Goal: Navigation & Orientation: Locate item on page

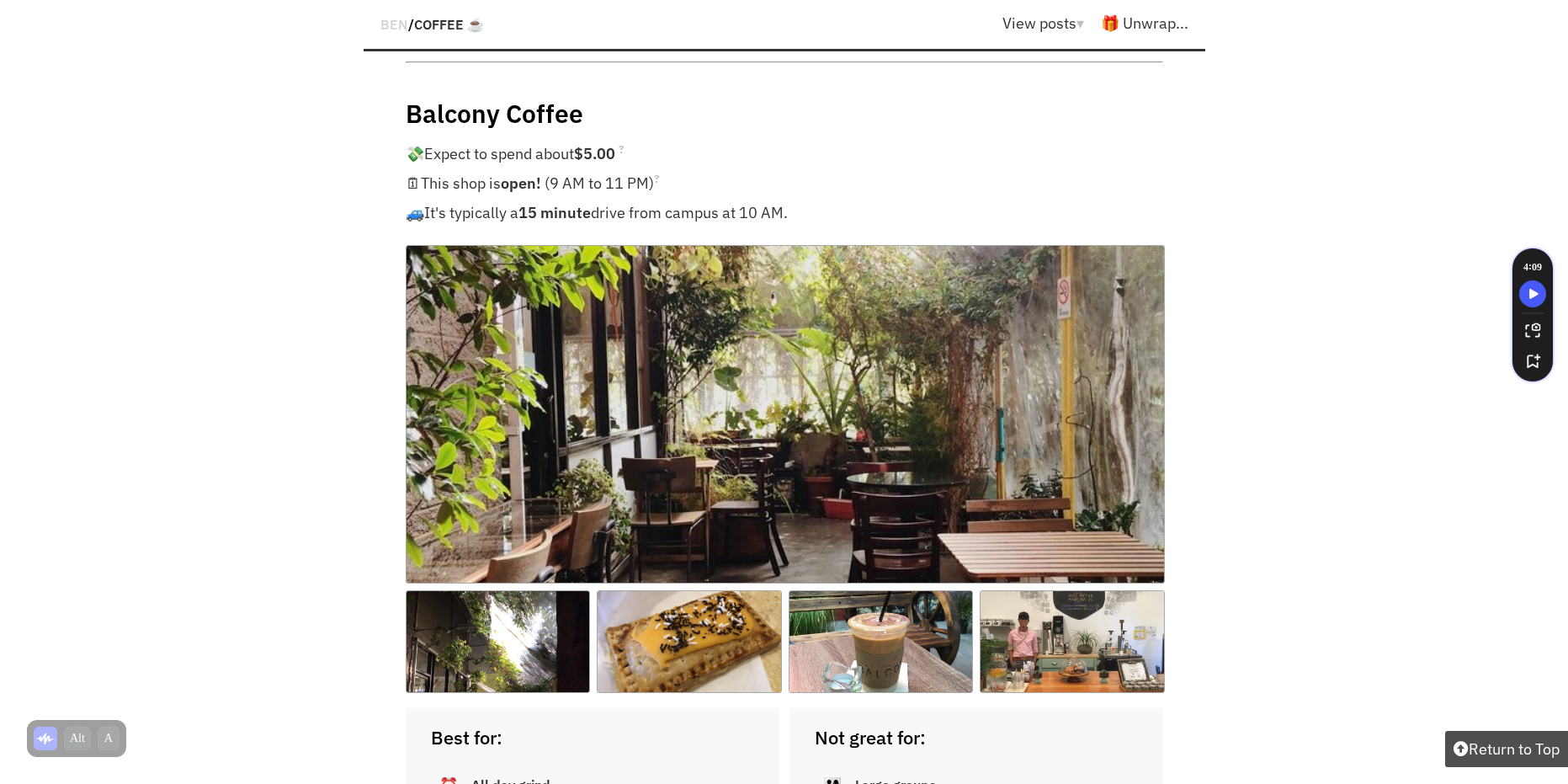
scroll to position [1600, 0]
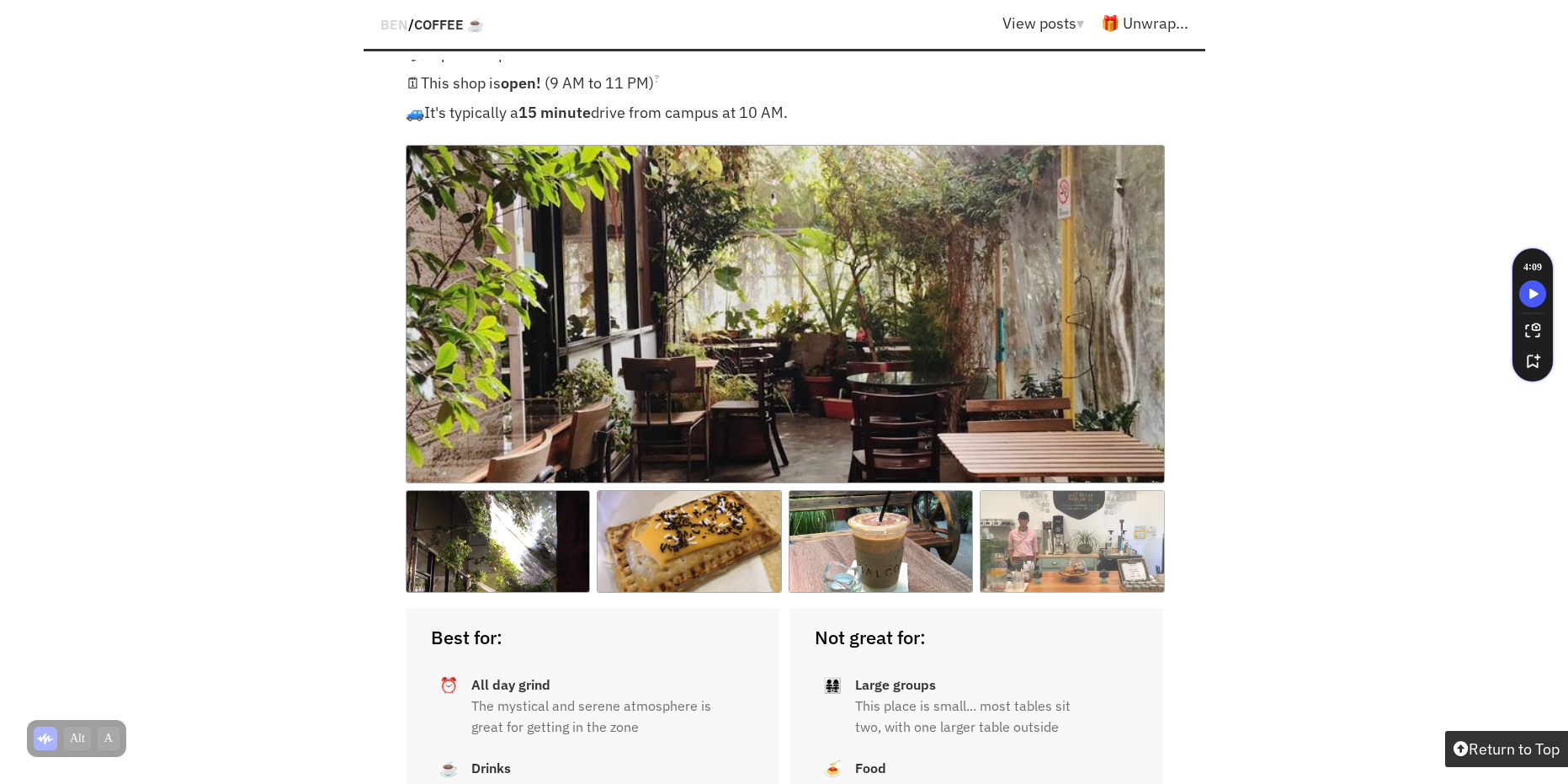
click at [1055, 493] on img at bounding box center [1072, 541] width 186 height 103
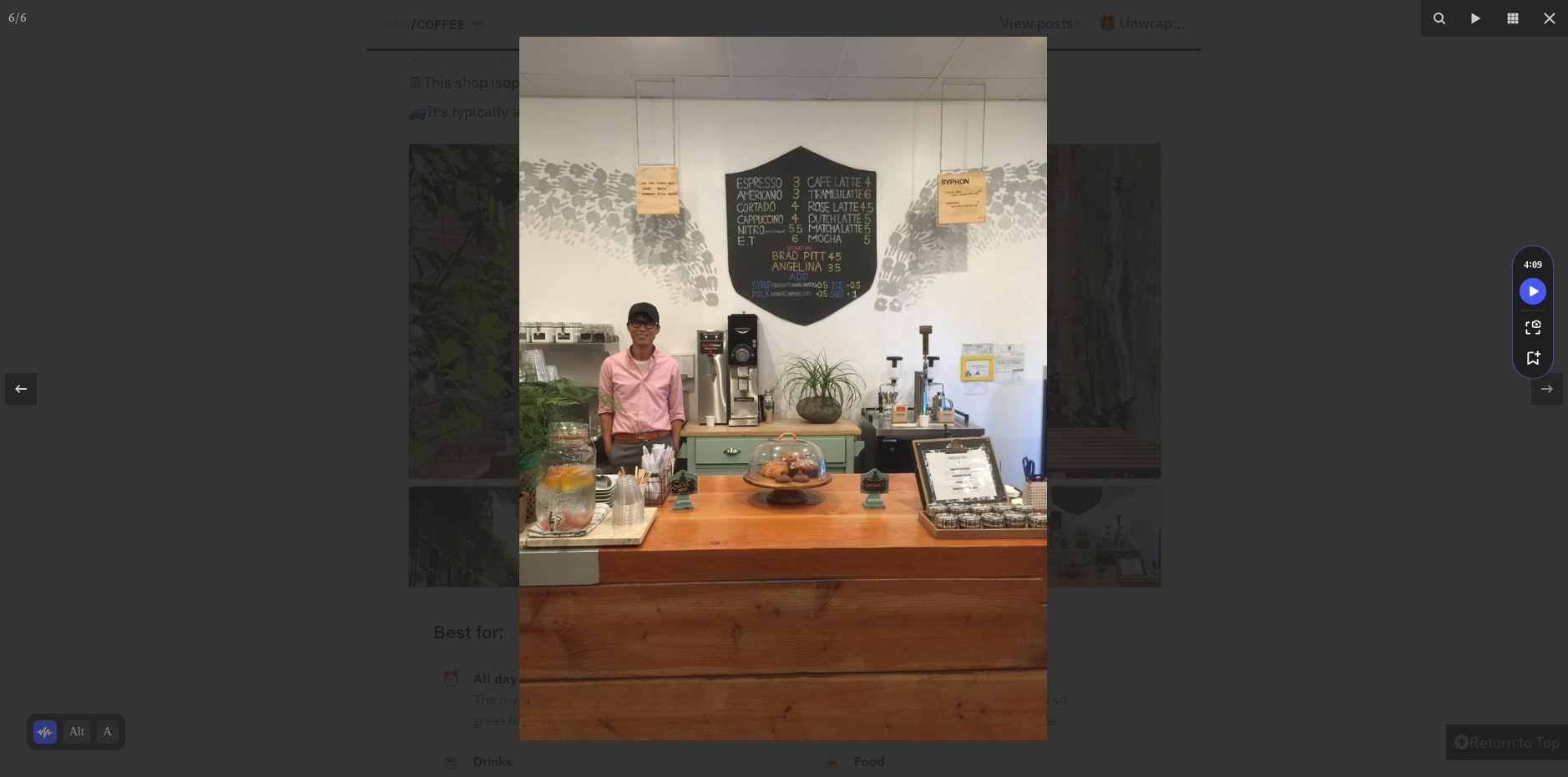
click at [1279, 479] on div at bounding box center [784, 388] width 1568 height 777
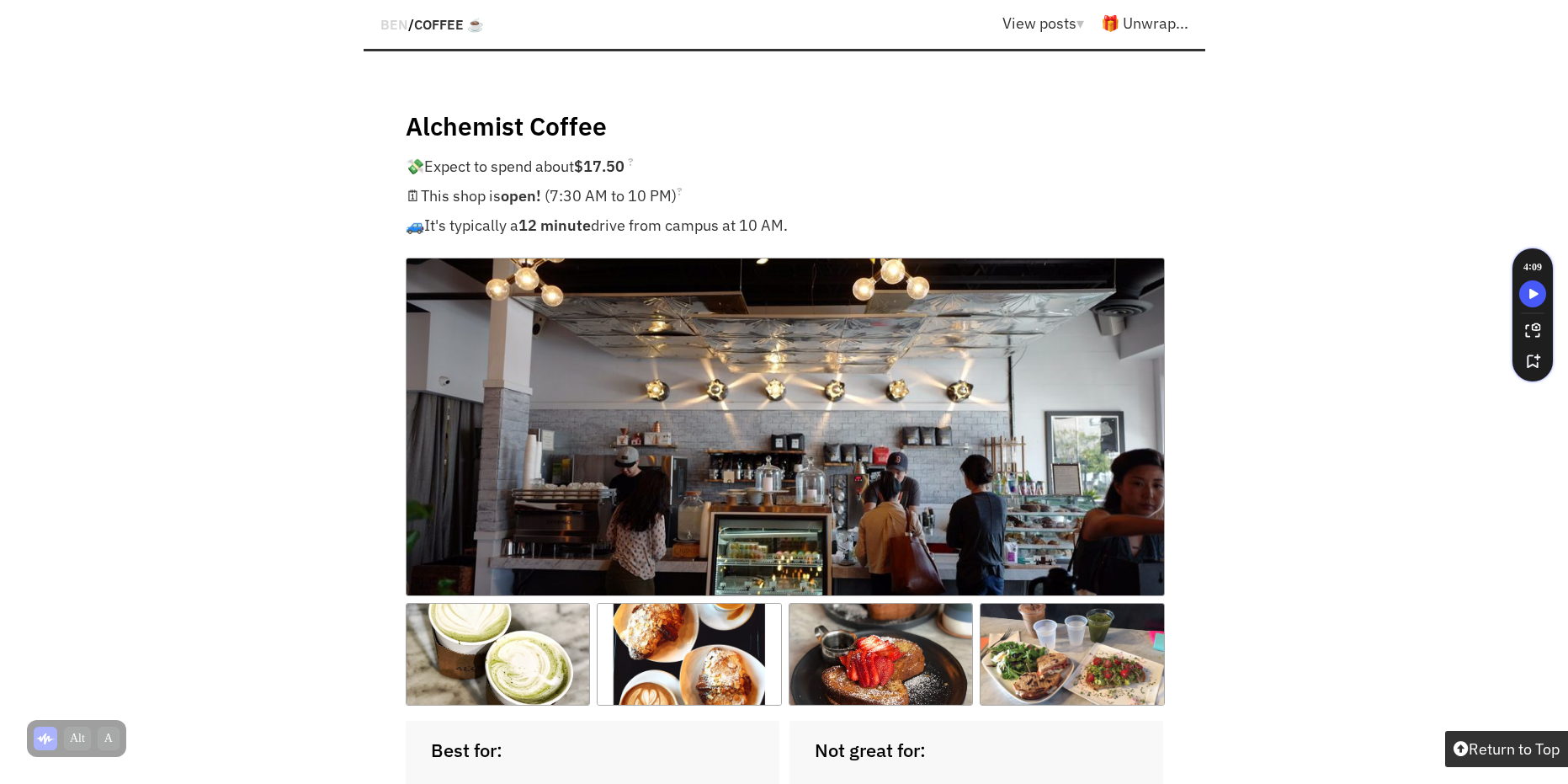
scroll to position [8841, 0]
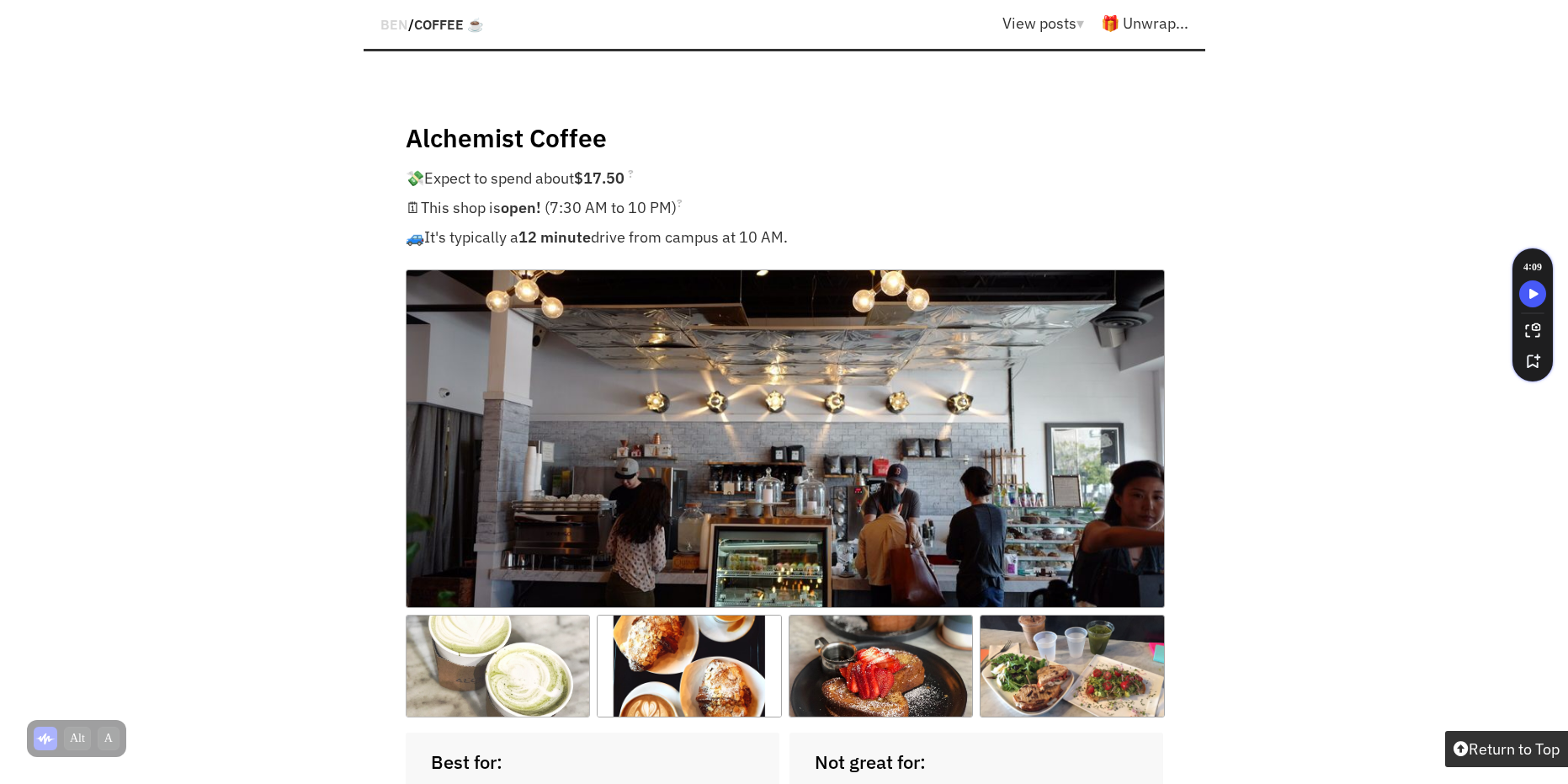
click at [521, 614] on img at bounding box center [498, 666] width 186 height 103
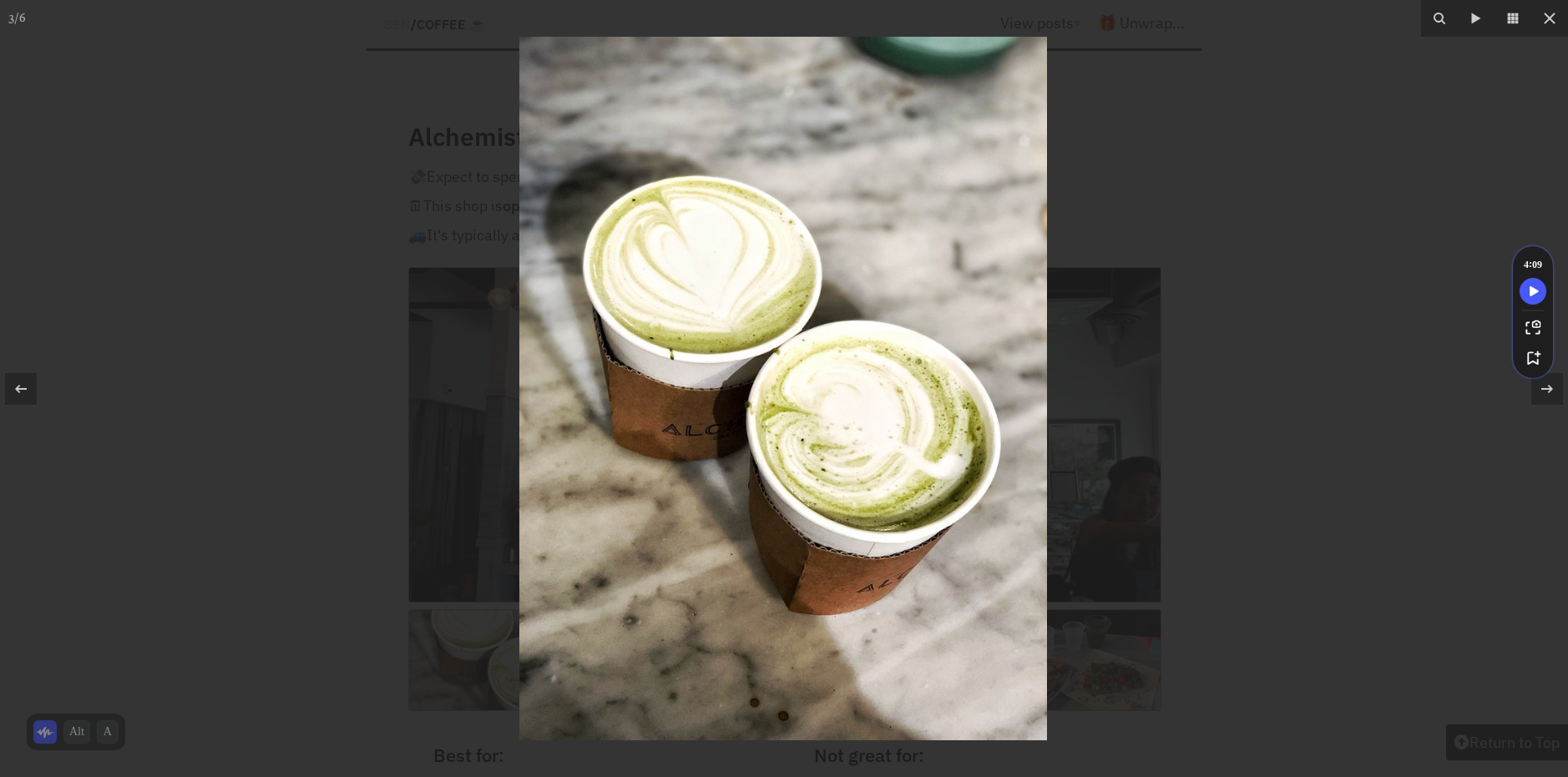
click at [1155, 442] on div at bounding box center [784, 388] width 1568 height 777
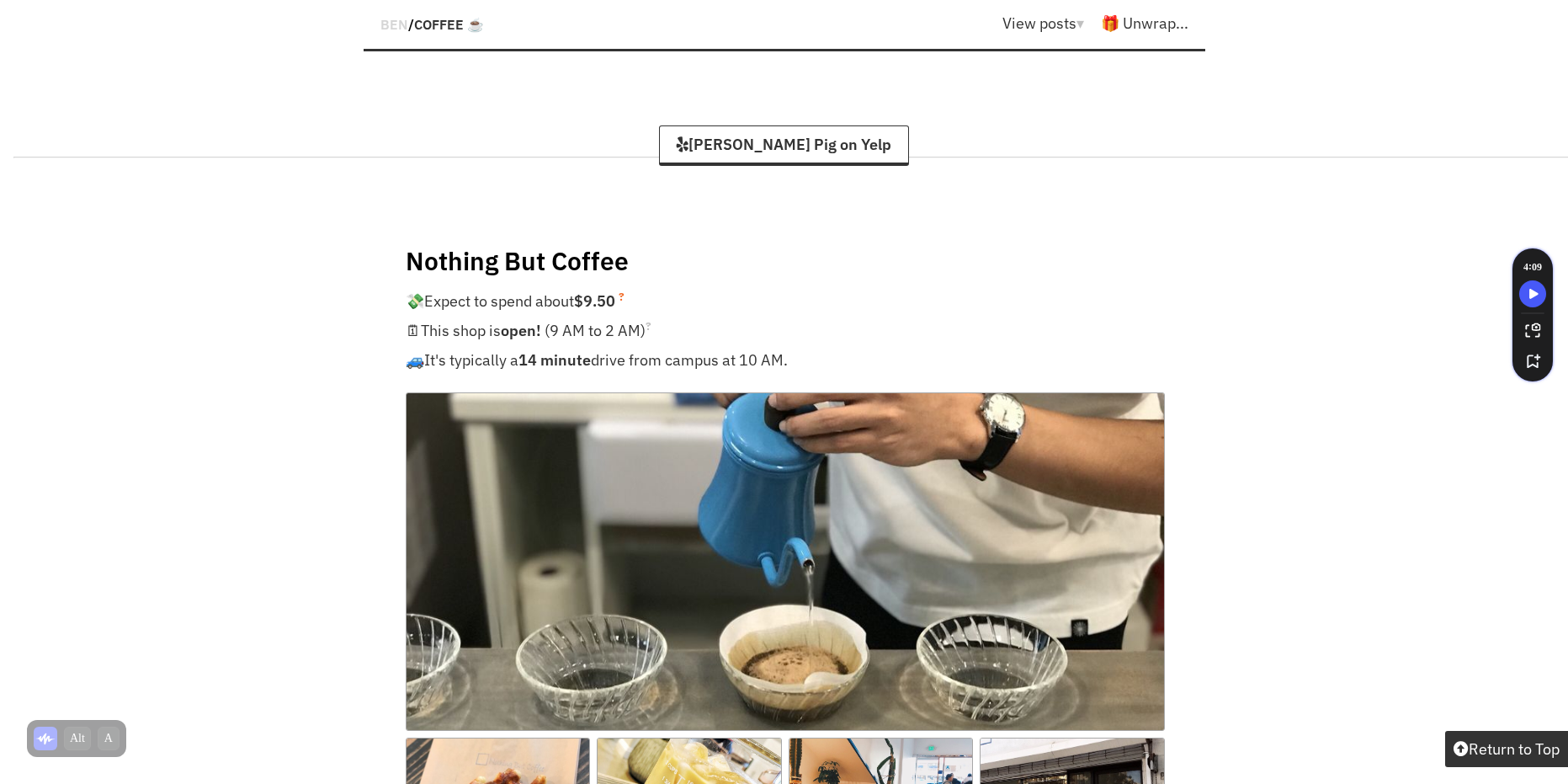
scroll to position [17683, 0]
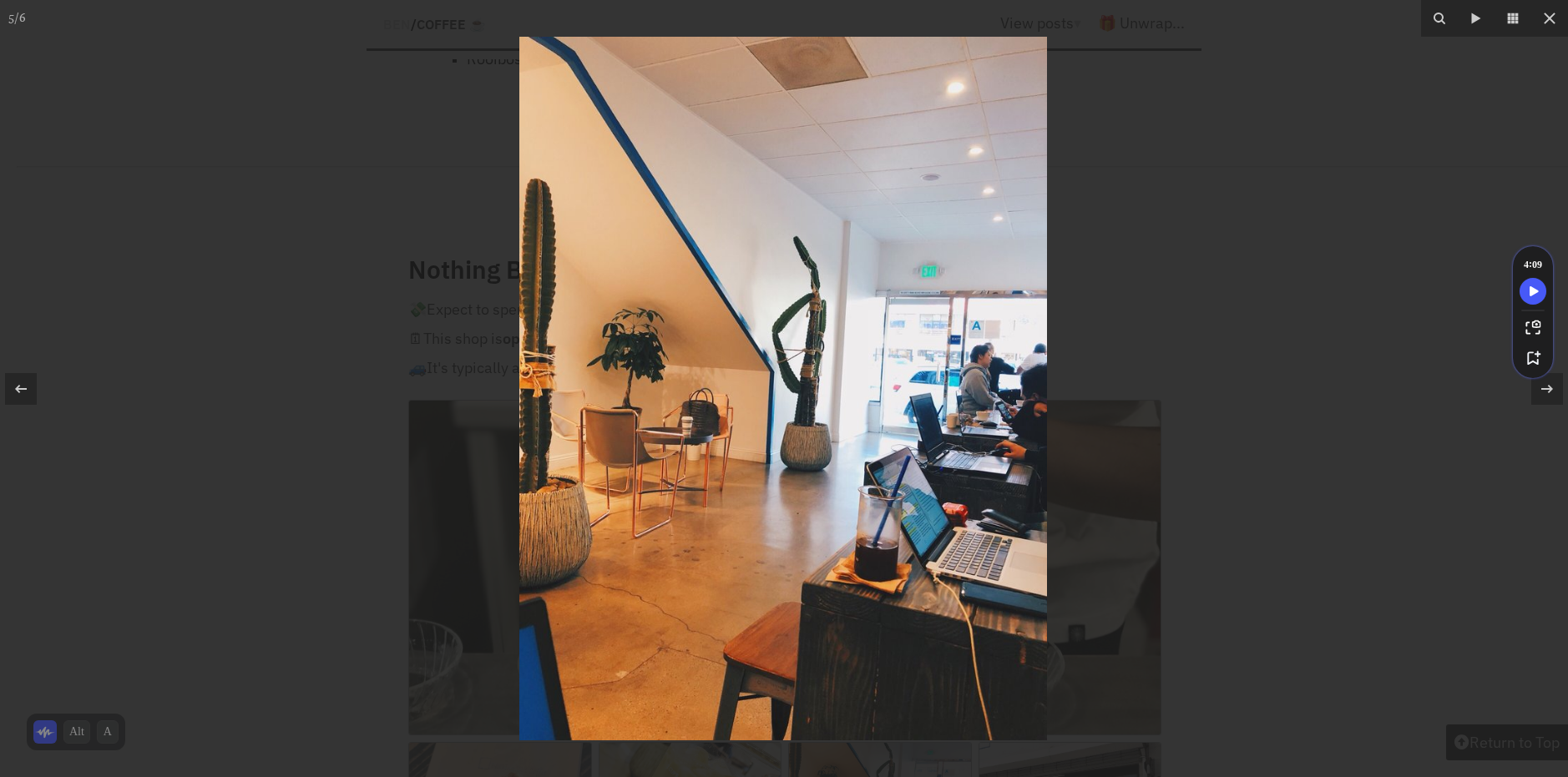
click at [1114, 521] on div at bounding box center [784, 388] width 1568 height 777
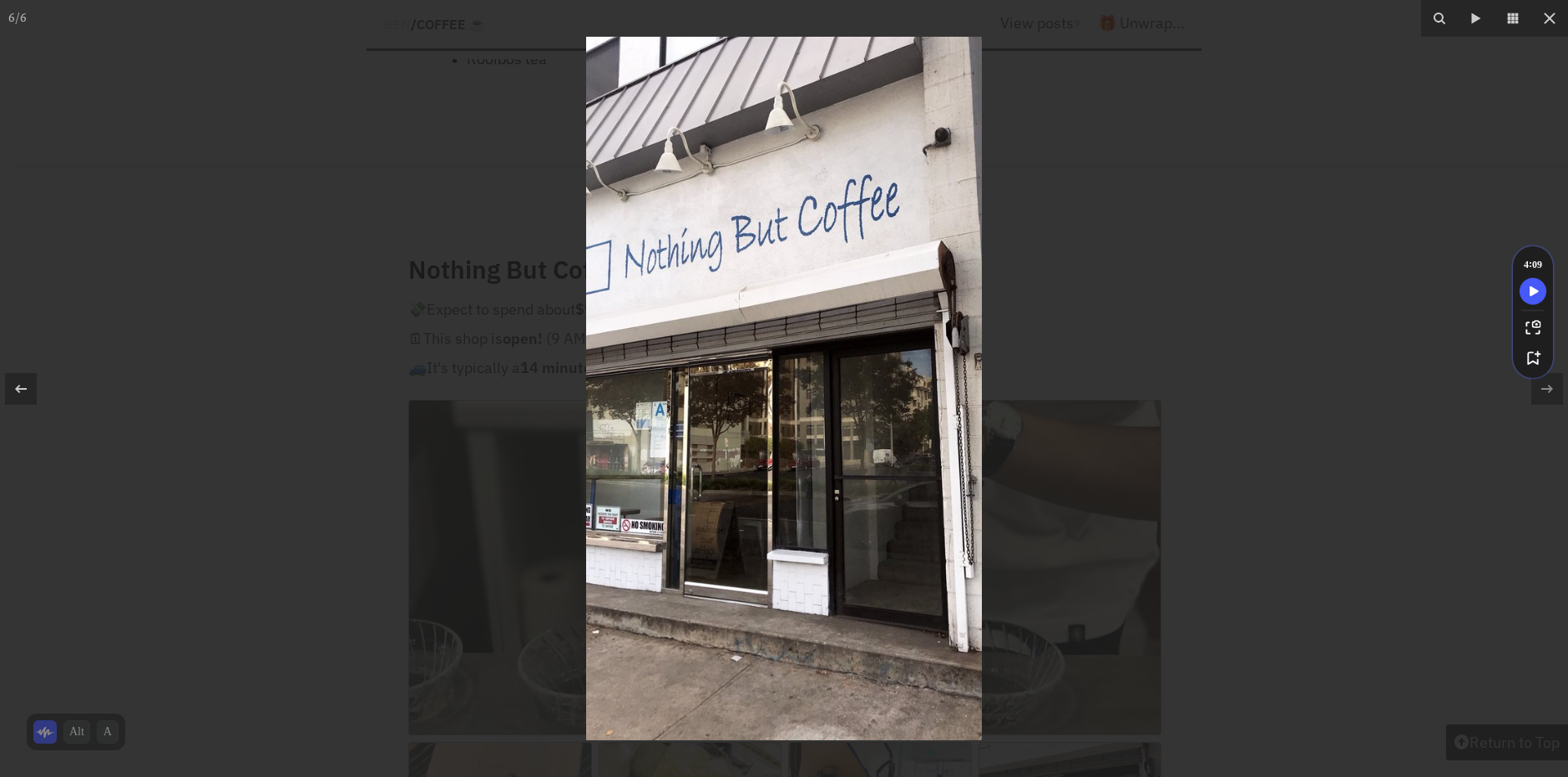
click at [553, 519] on div at bounding box center [784, 388] width 1568 height 777
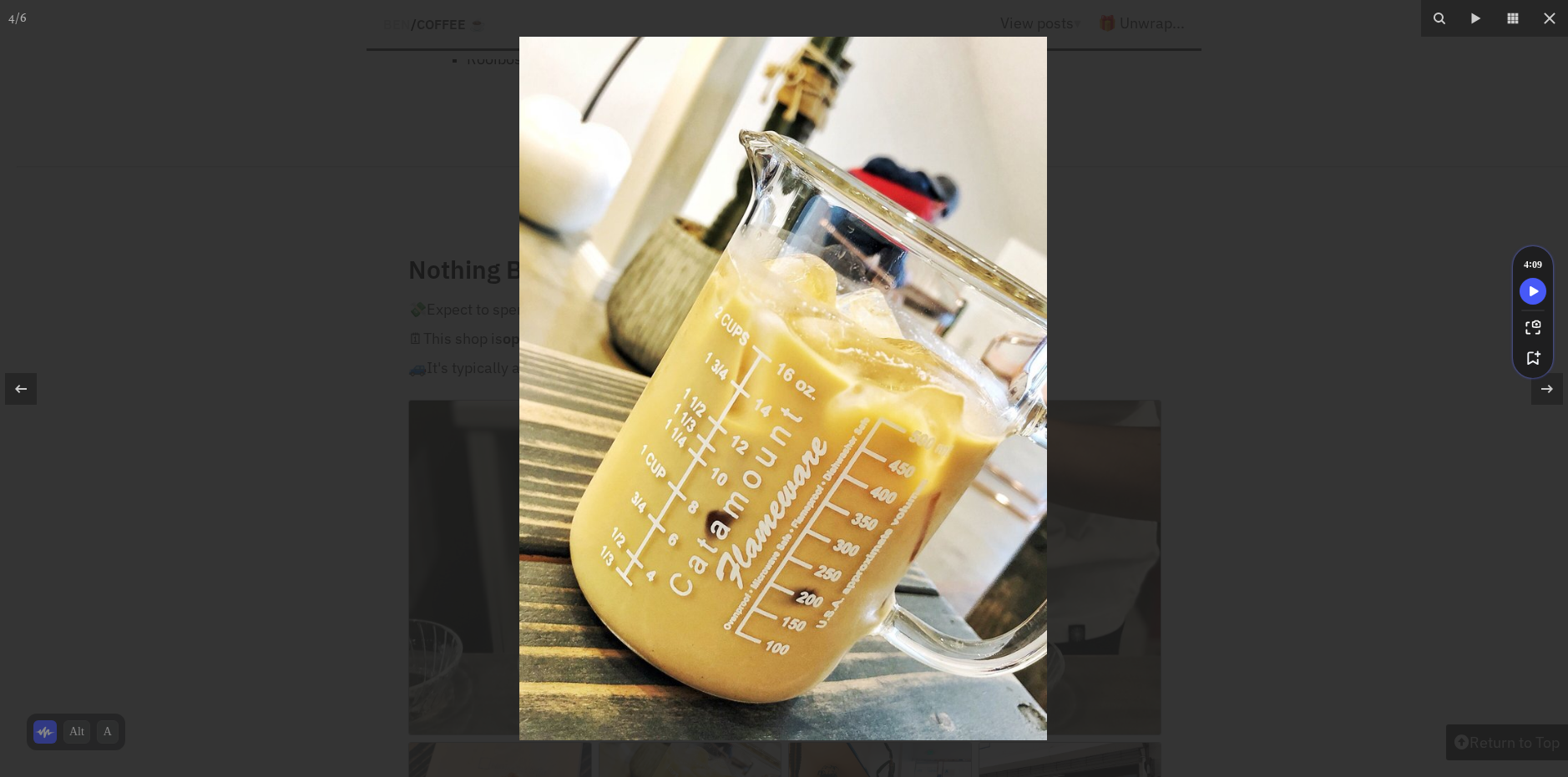
click at [480, 534] on div at bounding box center [784, 388] width 1568 height 777
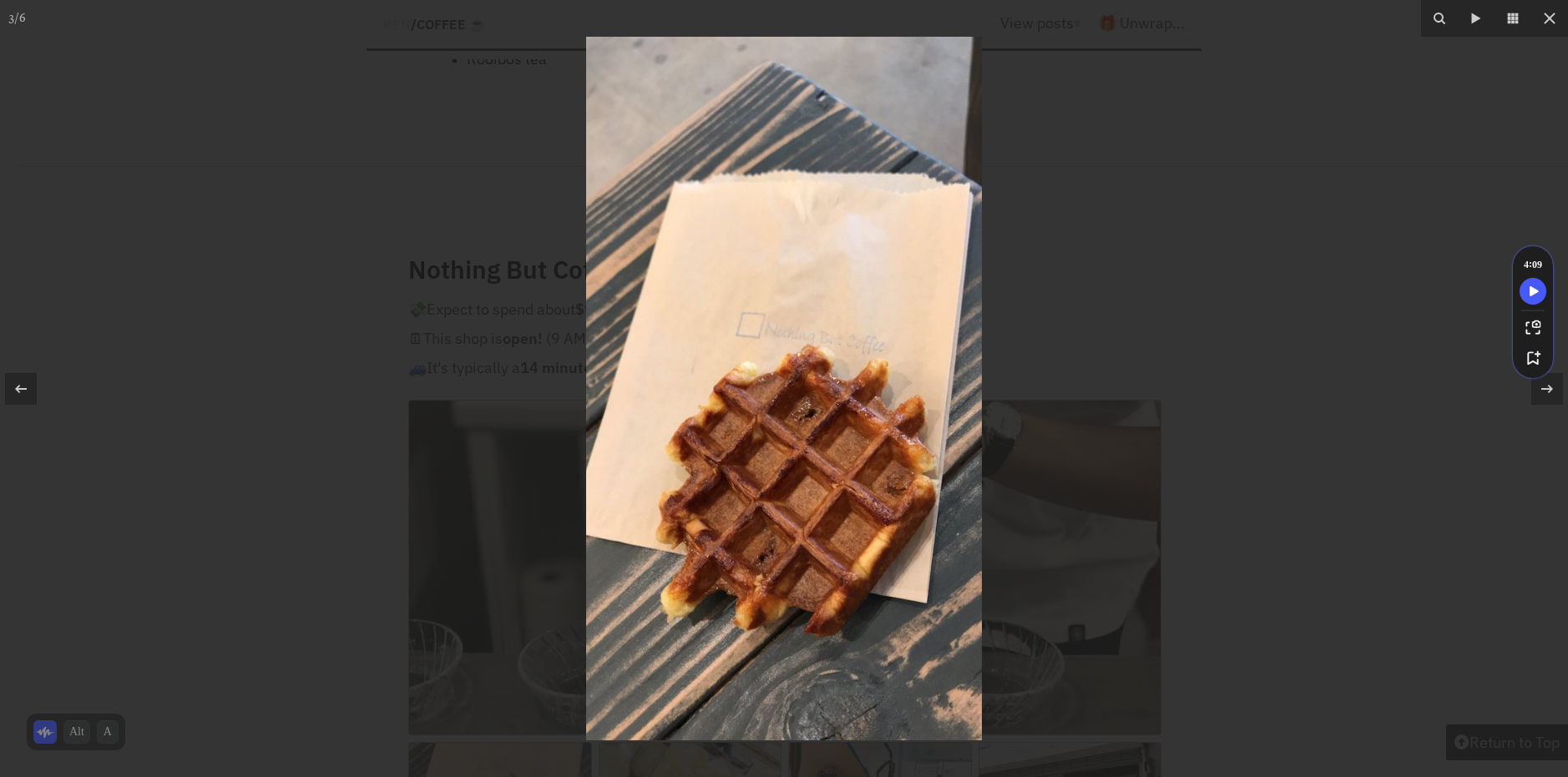
click at [116, 410] on div at bounding box center [784, 388] width 1568 height 777
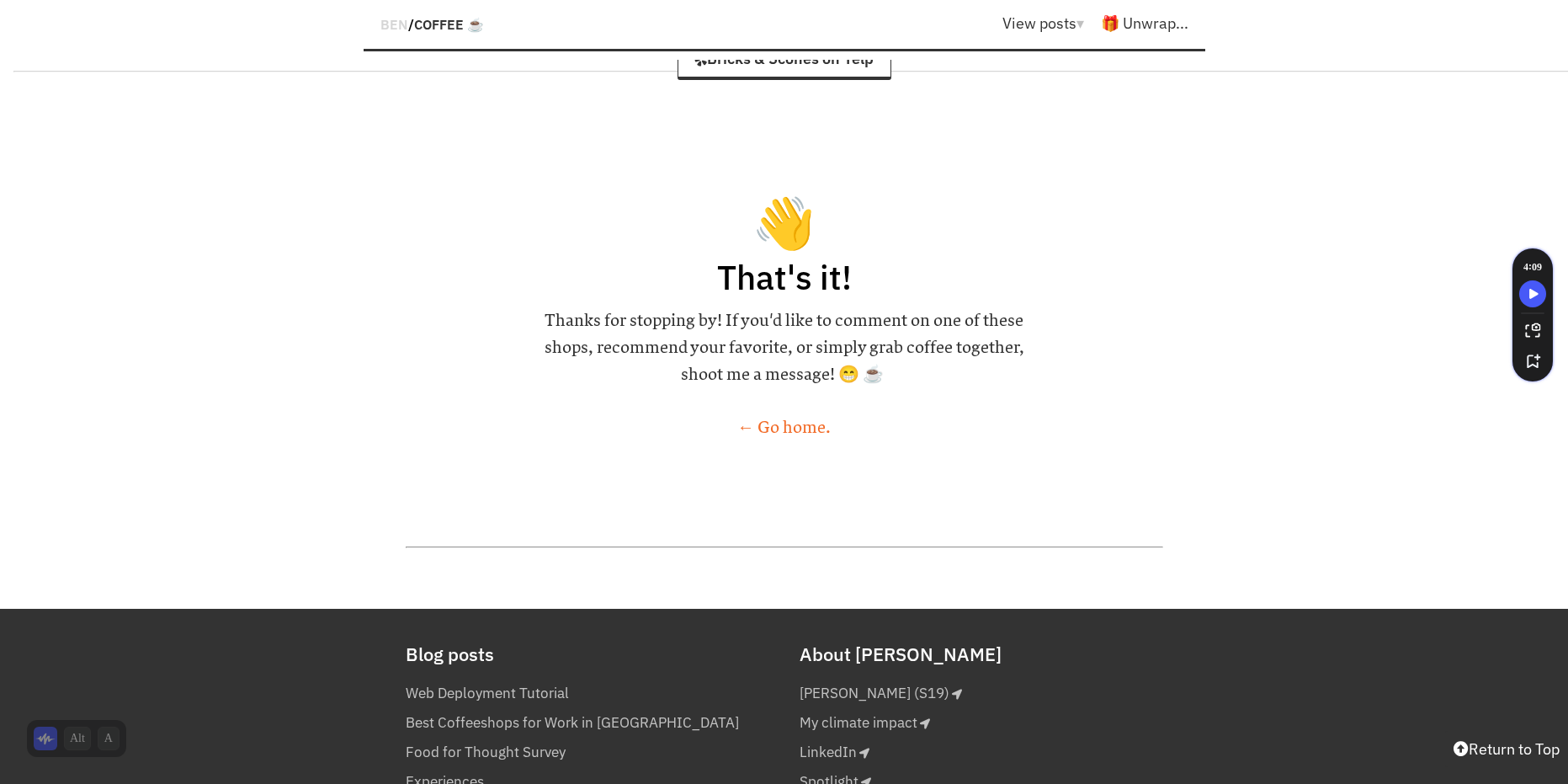
scroll to position [21050, 0]
